Goal: Task Accomplishment & Management: Manage account settings

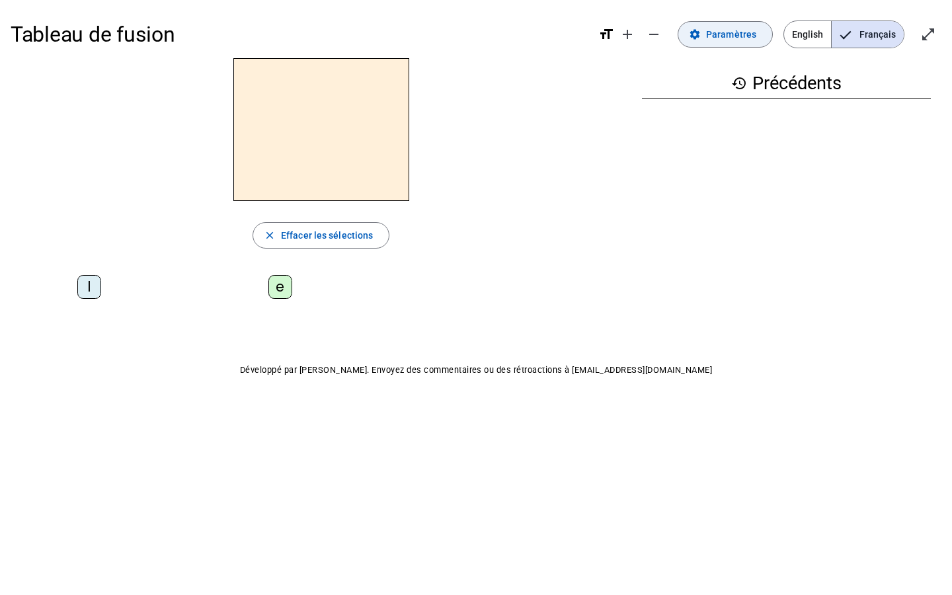
click at [467, 37] on span "Paramètres" at bounding box center [731, 34] width 50 height 16
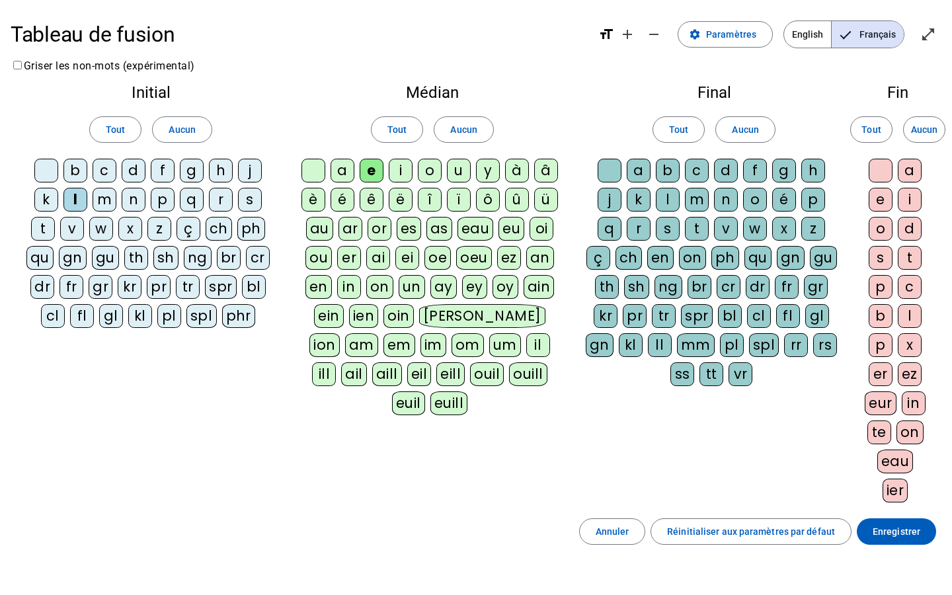
click at [401, 179] on div "i" at bounding box center [401, 171] width 24 height 24
click at [427, 174] on div "o" at bounding box center [430, 171] width 24 height 24
click at [448, 174] on div "u" at bounding box center [459, 171] width 24 height 24
click at [120, 170] on letter-bubble "c" at bounding box center [107, 173] width 29 height 29
click at [85, 182] on letter-bubble "b" at bounding box center [77, 173] width 29 height 29
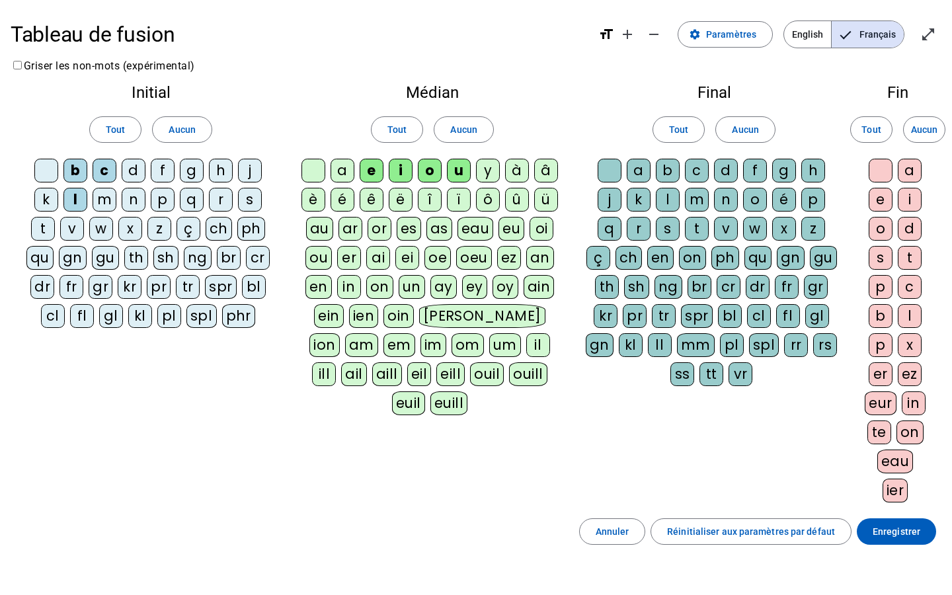
click at [97, 225] on div "w" at bounding box center [101, 229] width 24 height 24
click at [138, 239] on div "x" at bounding box center [130, 229] width 24 height 24
click at [138, 224] on div "x" at bounding box center [130, 229] width 24 height 24
click at [134, 206] on div "n" at bounding box center [134, 200] width 24 height 24
click at [111, 206] on div "m" at bounding box center [105, 200] width 24 height 24
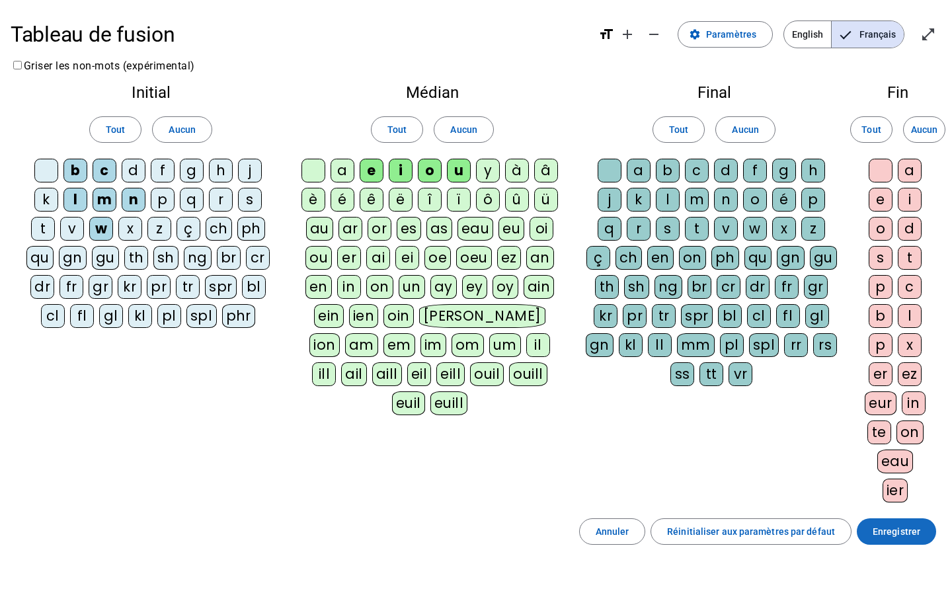
click at [467, 436] on span "Enregistrer" at bounding box center [897, 532] width 48 height 16
